Goal: Information Seeking & Learning: Understand process/instructions

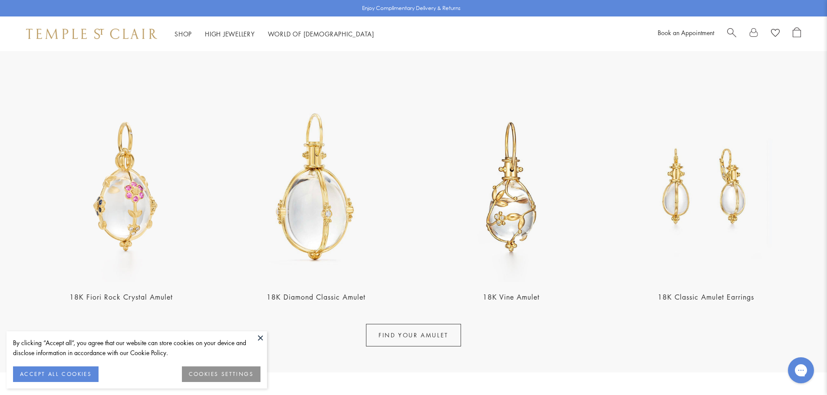
scroll to position [347, 0]
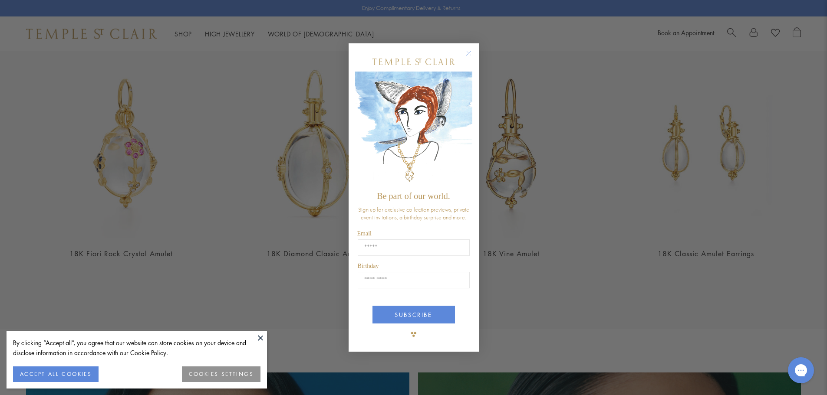
click at [470, 51] on icon "Close dialog" at bounding box center [468, 53] width 4 height 4
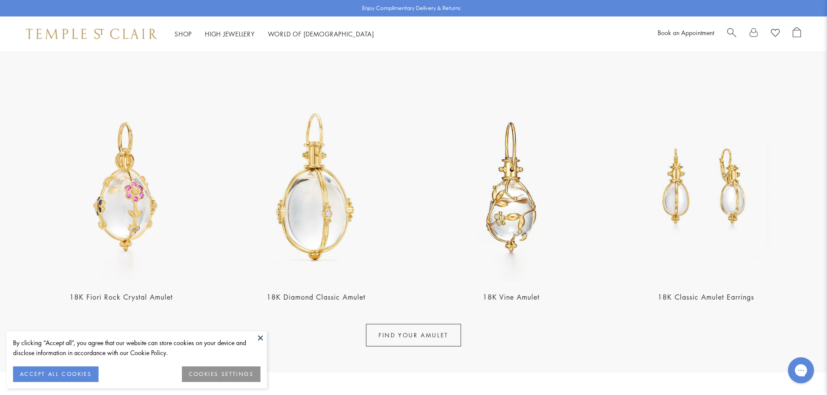
scroll to position [319, 0]
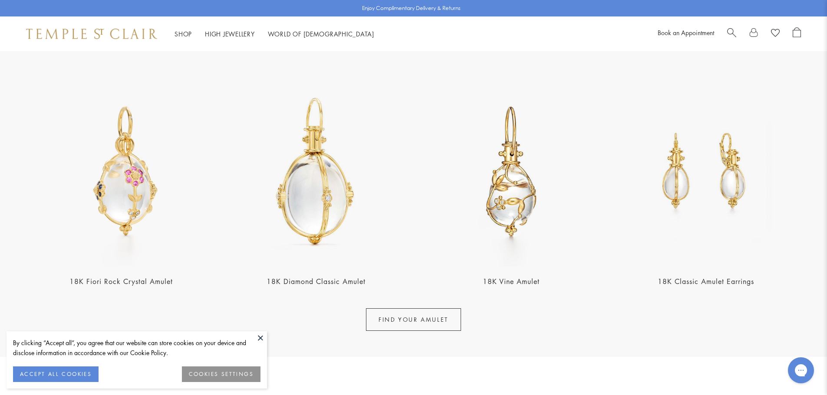
click at [406, 319] on link "FIND YOUR AMULET" at bounding box center [413, 320] width 95 height 23
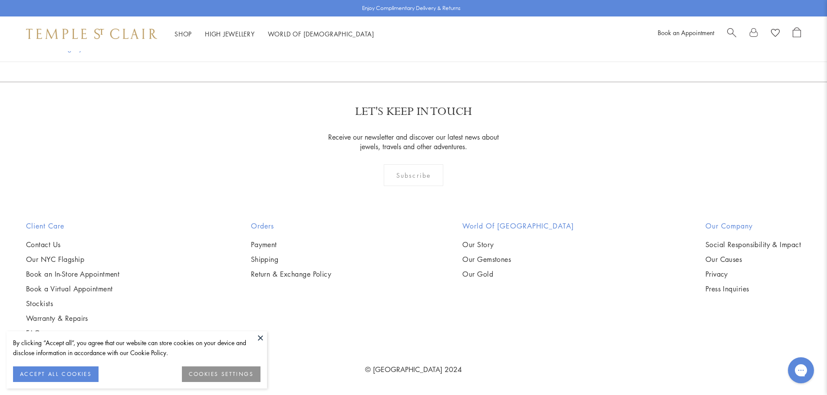
scroll to position [7160, 0]
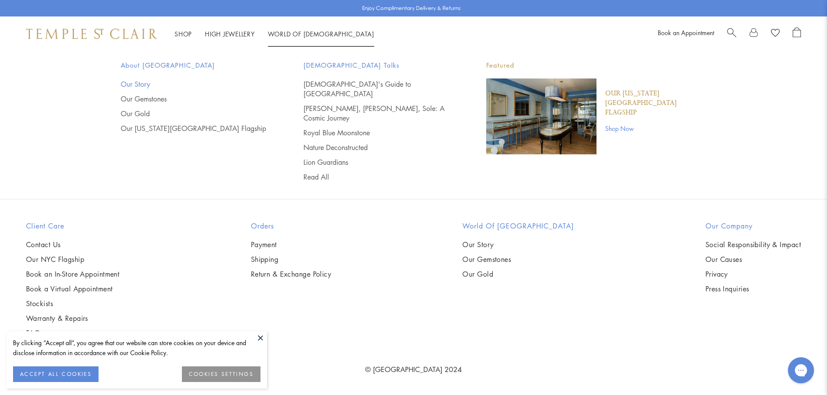
click at [138, 83] on link "Our Story" at bounding box center [195, 84] width 148 height 10
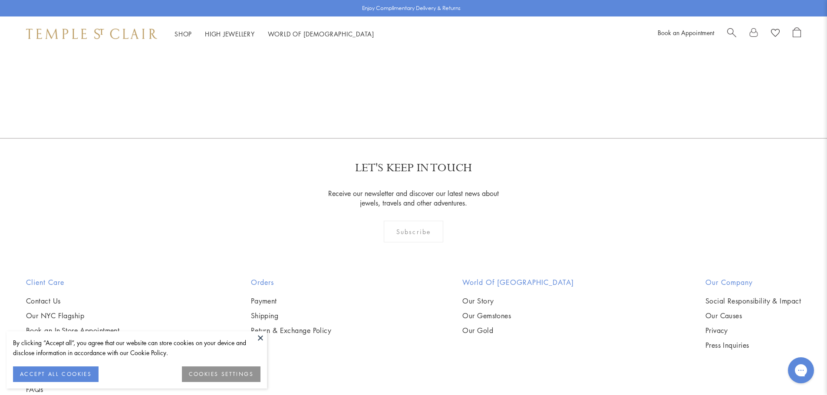
scroll to position [7220, 0]
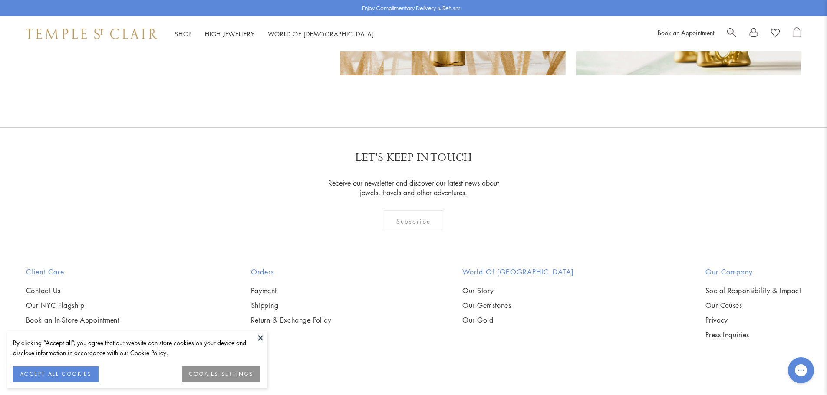
click at [256, 337] on button at bounding box center [260, 338] width 13 height 13
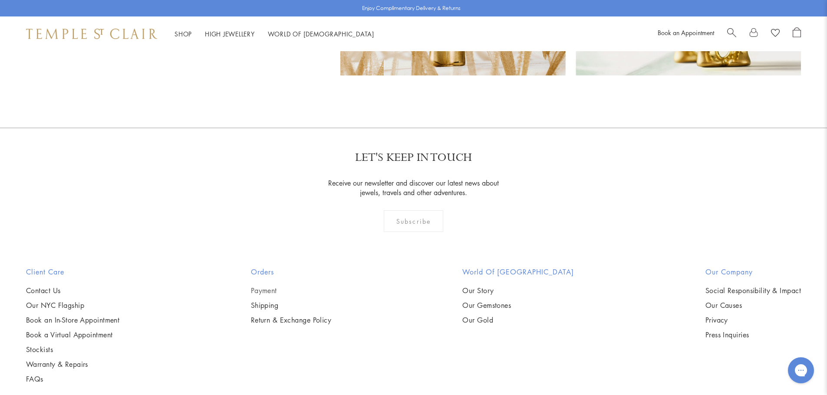
click at [269, 286] on link "Payment" at bounding box center [291, 291] width 81 height 10
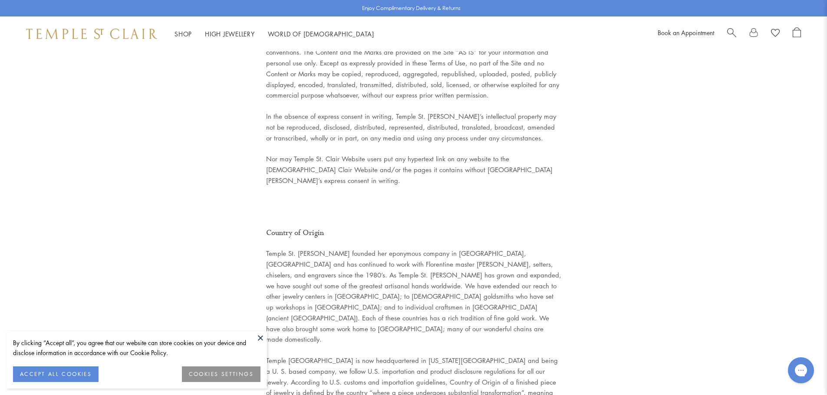
scroll to position [2275, 0]
